Goal: Task Accomplishment & Management: Manage account settings

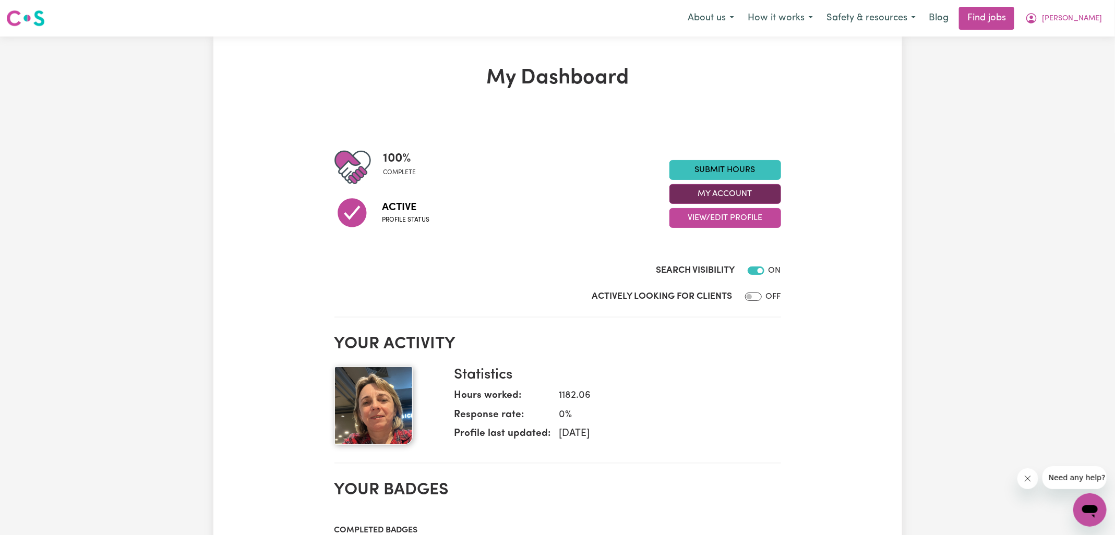
click at [704, 197] on button "My Account" at bounding box center [725, 194] width 112 height 20
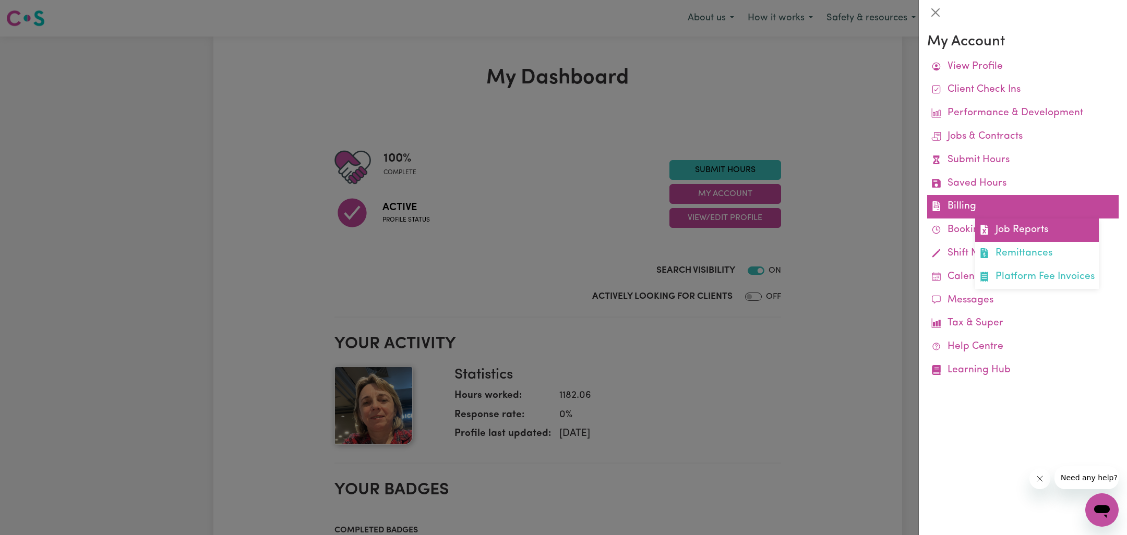
click at [993, 229] on link "Job Reports" at bounding box center [1037, 230] width 124 height 23
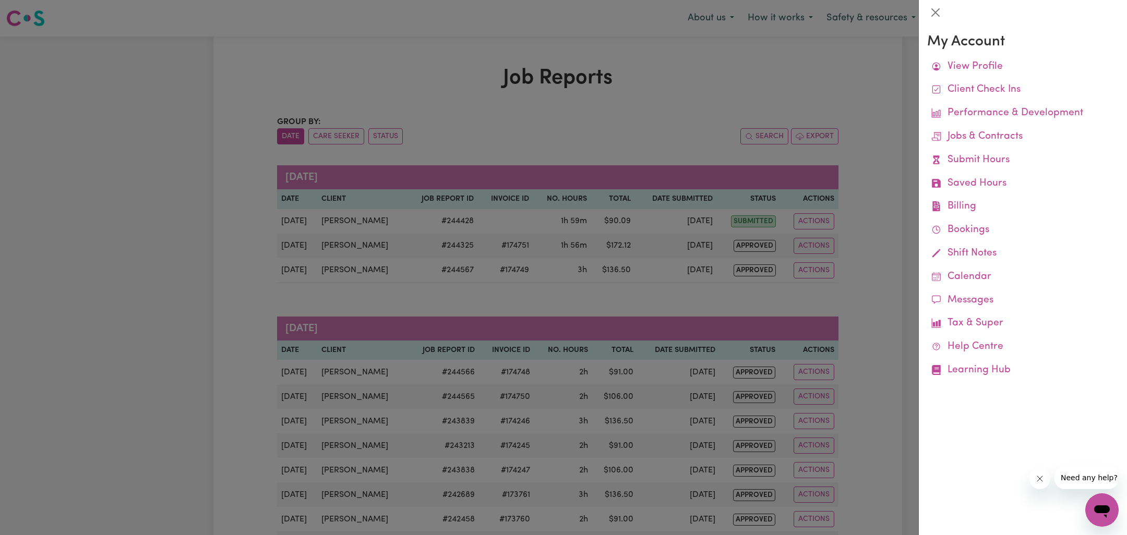
click at [686, 77] on div at bounding box center [563, 267] width 1127 height 535
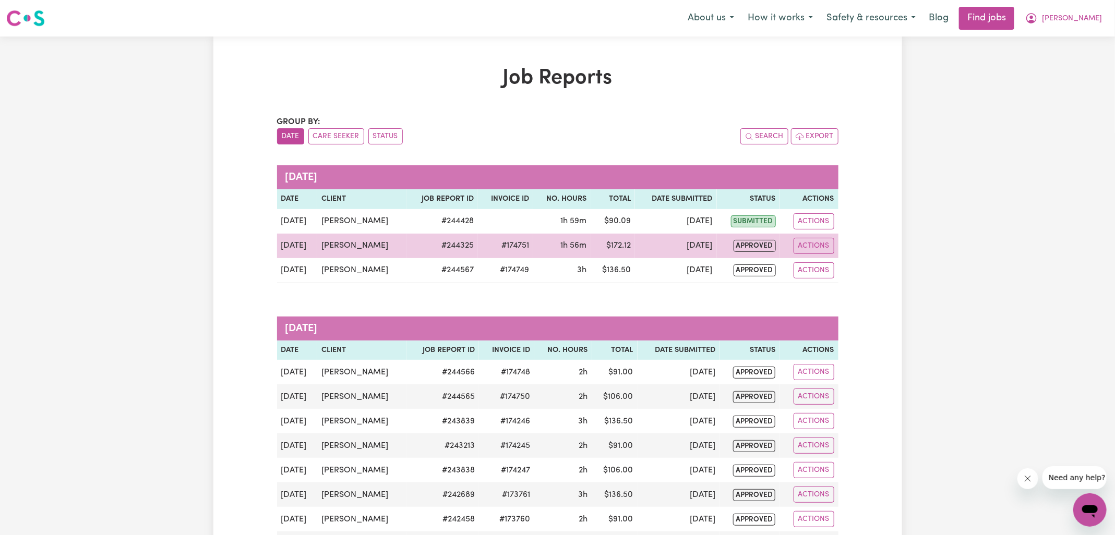
click at [620, 241] on td "$ 172.12" at bounding box center [613, 246] width 44 height 25
click at [521, 246] on td "#174751" at bounding box center [505, 246] width 55 height 25
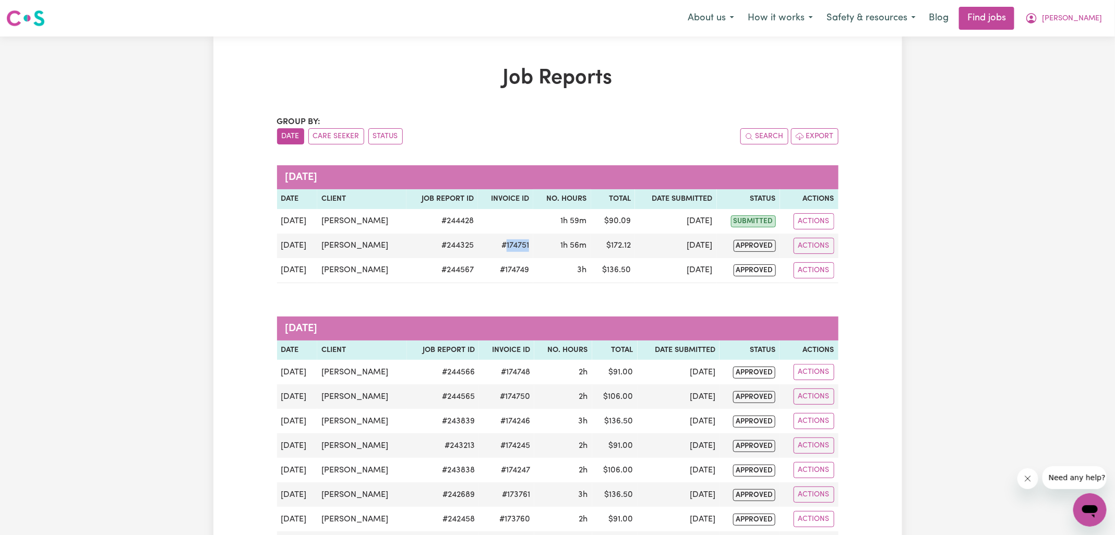
copy td "174751"
click at [1077, 17] on button "[PERSON_NAME]" at bounding box center [1063, 18] width 90 height 22
click at [1064, 77] on link "Logout" at bounding box center [1067, 80] width 82 height 20
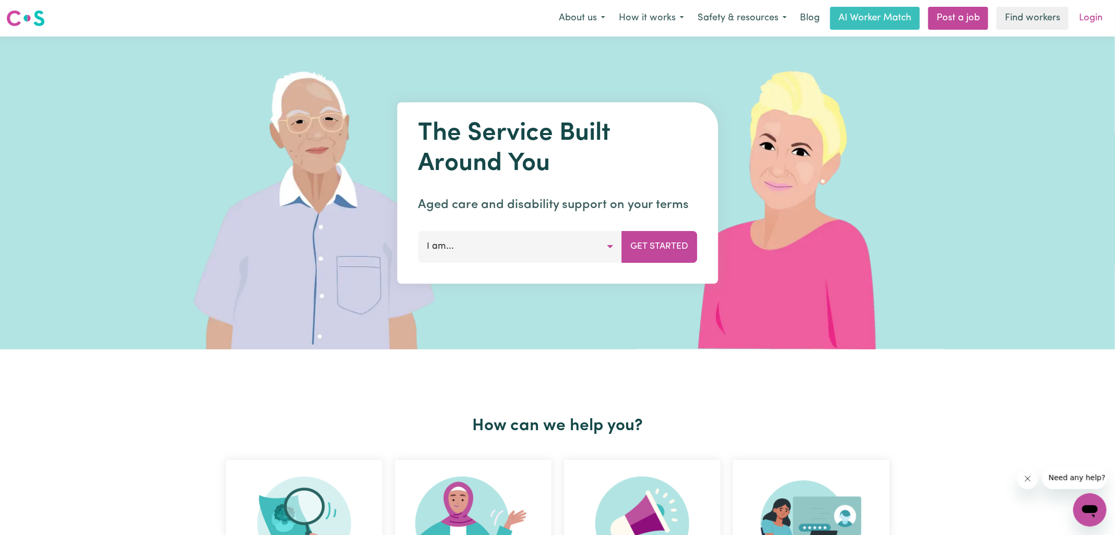
click at [1099, 12] on link "Login" at bounding box center [1091, 18] width 36 height 23
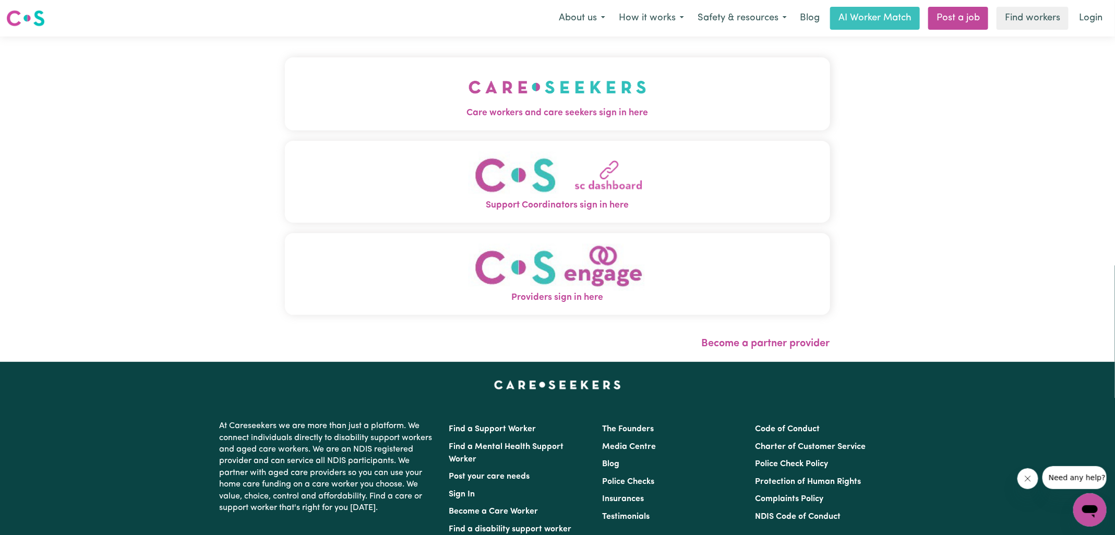
click at [527, 91] on img "Care workers and care seekers sign in here" at bounding box center [558, 87] width 178 height 39
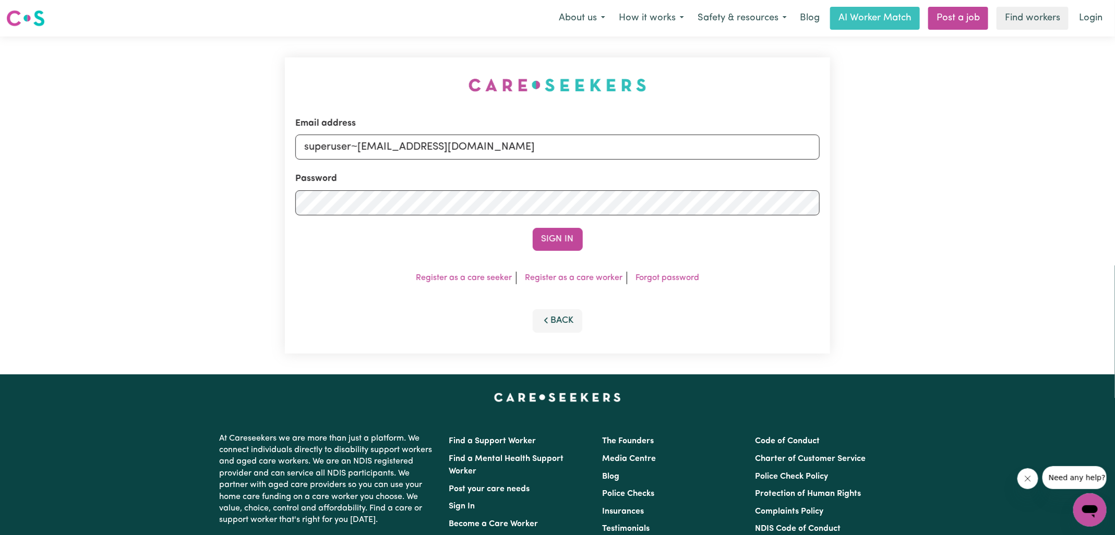
click at [377, 76] on div "Email address superuser~[EMAIL_ADDRESS][DOMAIN_NAME] Password Sign In Register …" at bounding box center [558, 206] width 558 height 338
drag, startPoint x: 360, startPoint y: 150, endPoint x: 723, endPoint y: 220, distance: 369.3
click at [723, 220] on form "Email address superuser~[EMAIL_ADDRESS][DOMAIN_NAME] Password Sign In" at bounding box center [557, 184] width 524 height 134
type input "[EMAIL_ADDRESS][DOMAIN_NAME]"
click at [533, 228] on button "Sign In" at bounding box center [558, 239] width 50 height 23
